Goal: Navigation & Orientation: Find specific page/section

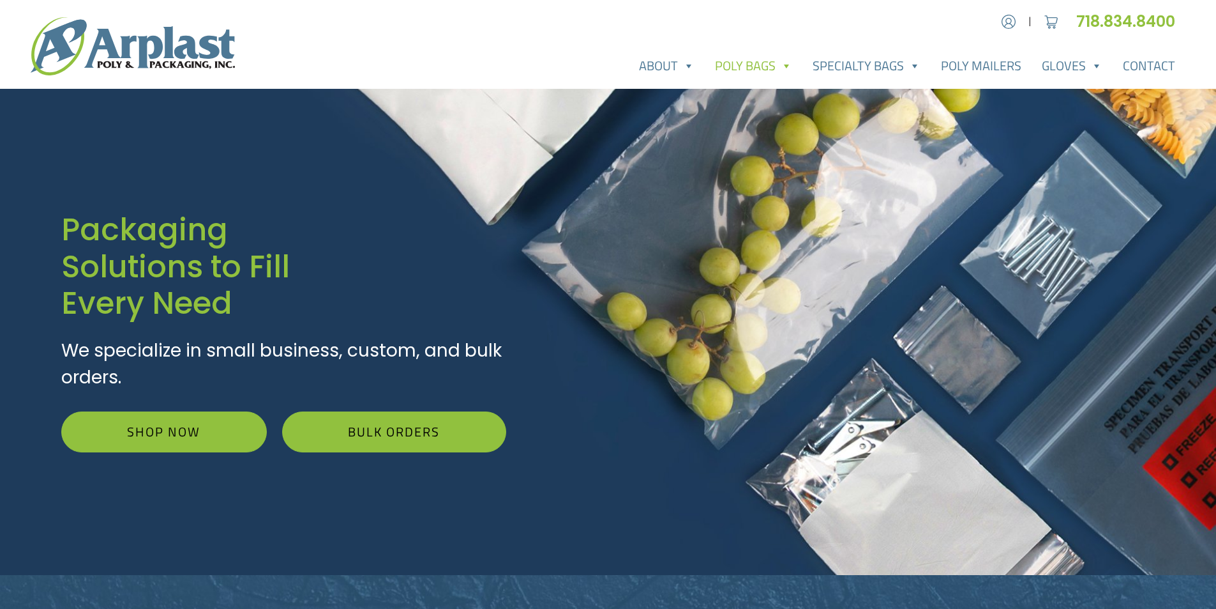
click at [757, 62] on link "Poly Bags" at bounding box center [754, 66] width 98 height 26
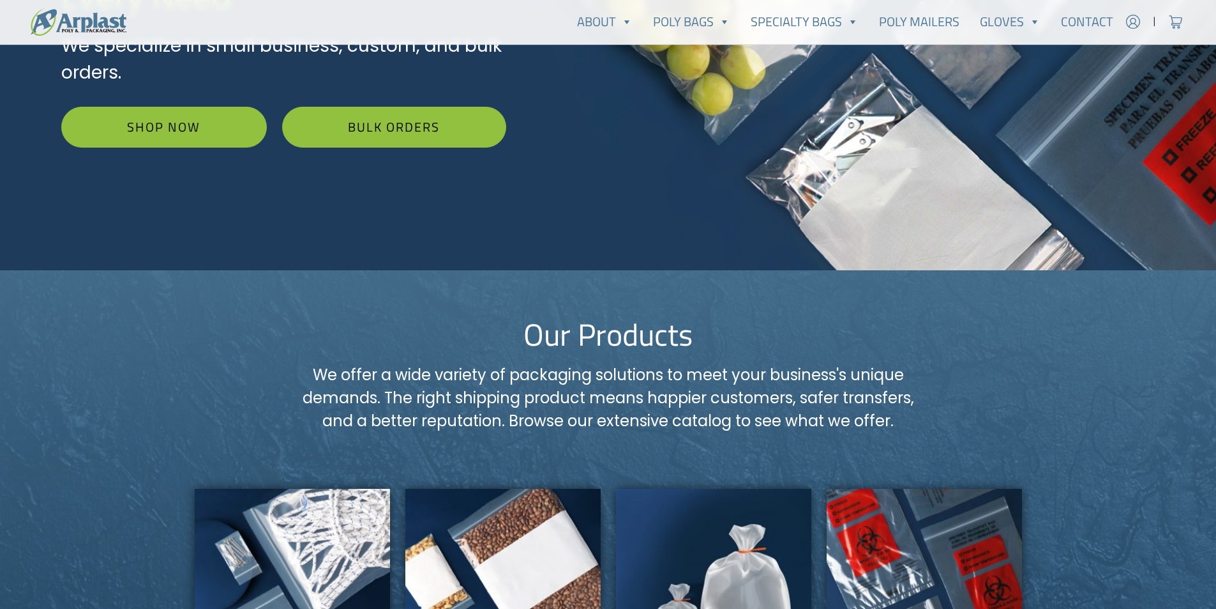
scroll to position [383, 0]
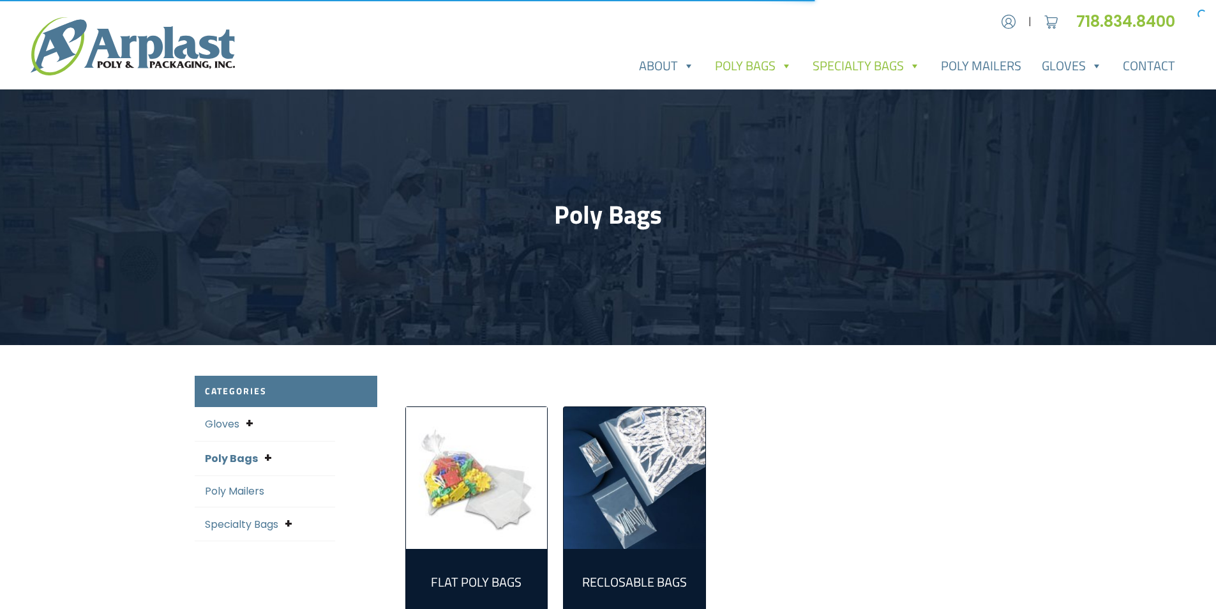
click at [882, 65] on link "Specialty Bags" at bounding box center [867, 66] width 128 height 26
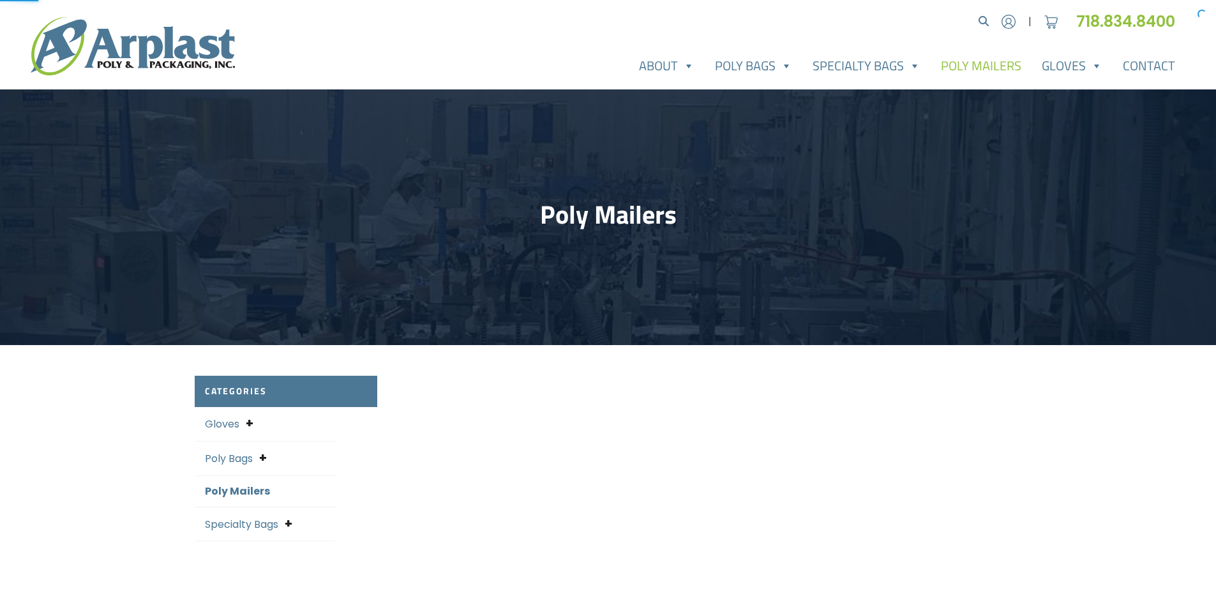
select select "25"
